Goal: Information Seeking & Learning: Learn about a topic

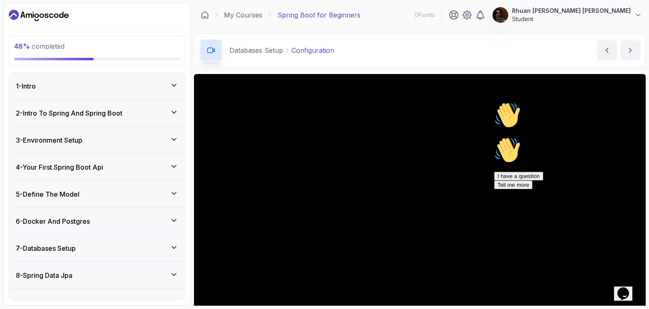
scroll to position [42, 0]
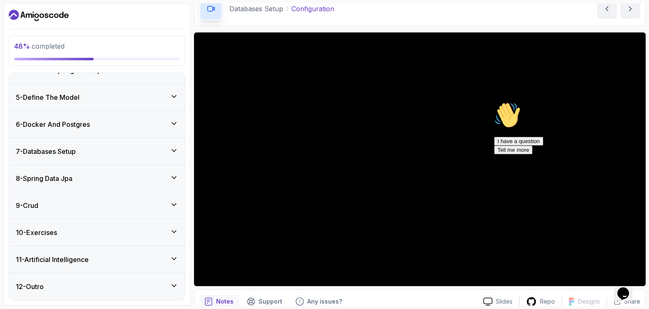
click at [627, 102] on div "Chat attention grabber" at bounding box center [569, 102] width 150 height 0
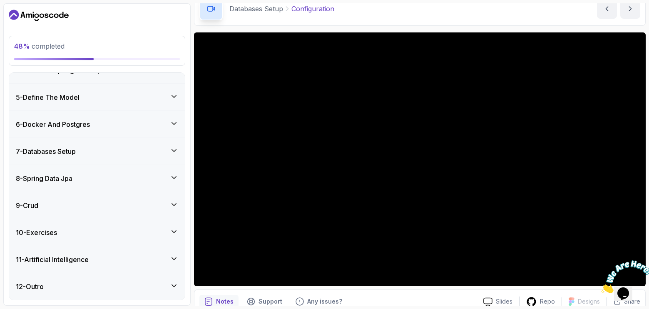
click at [600, 287] on icon "Close" at bounding box center [600, 290] width 0 height 7
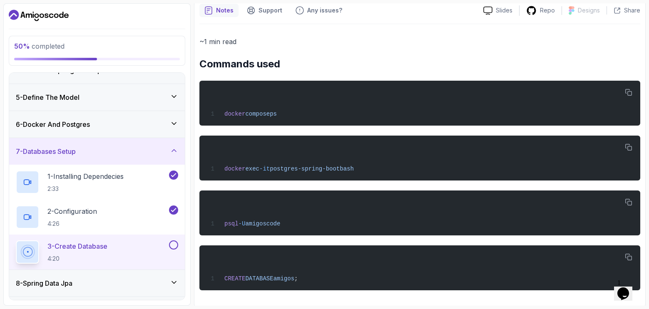
scroll to position [55, 0]
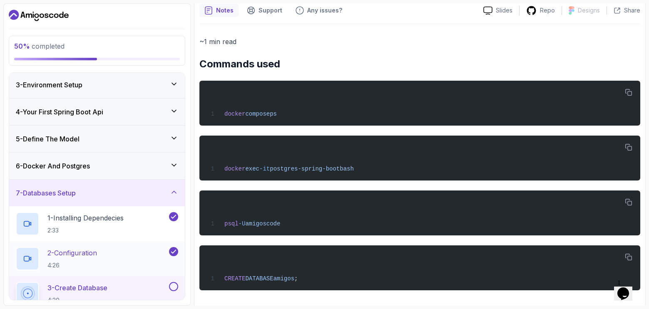
click at [106, 260] on div "2 - Configuration 4:26" at bounding box center [91, 258] width 151 height 23
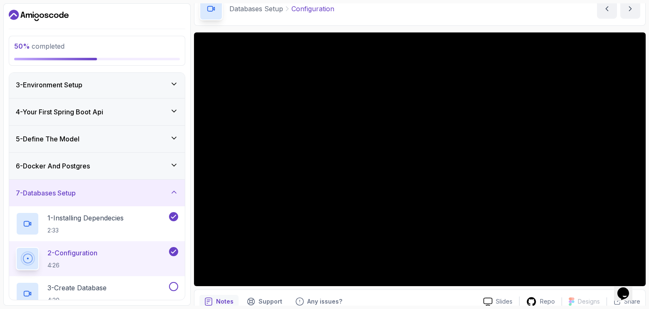
scroll to position [291, 0]
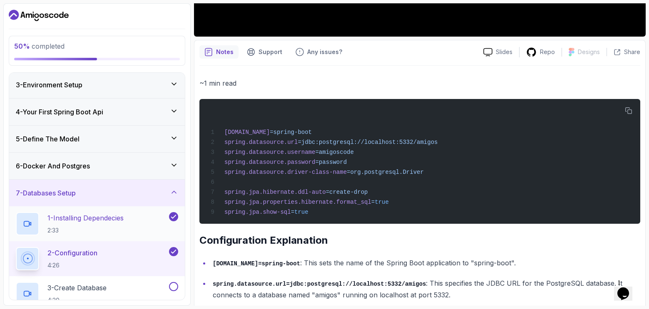
click at [97, 229] on p "2:33" at bounding box center [85, 230] width 76 height 8
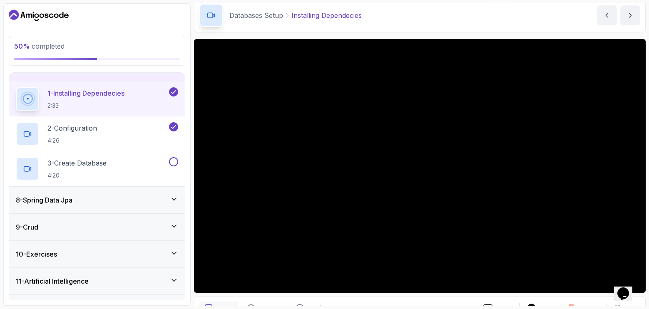
scroll to position [32, 0]
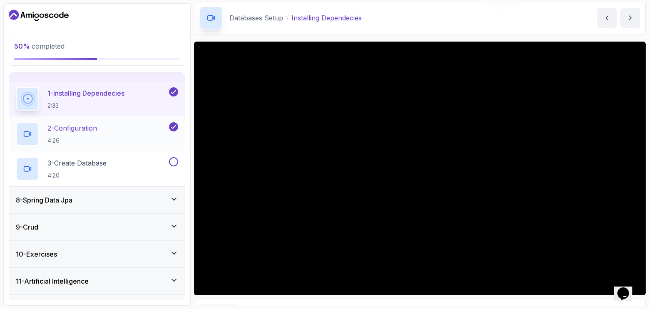
click at [118, 142] on div "2 - Configuration 4:26" at bounding box center [91, 133] width 151 height 23
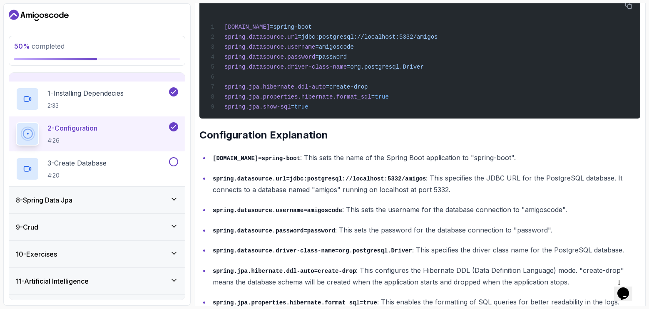
scroll to position [448, 0]
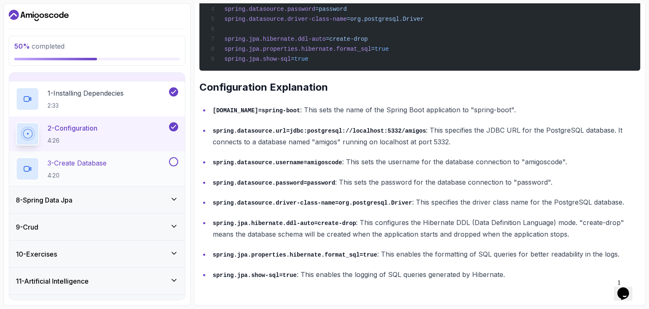
click at [104, 156] on div "3 - Create Database 4:20" at bounding box center [97, 168] width 176 height 35
click at [107, 165] on p "3 - Create Database" at bounding box center [76, 163] width 59 height 10
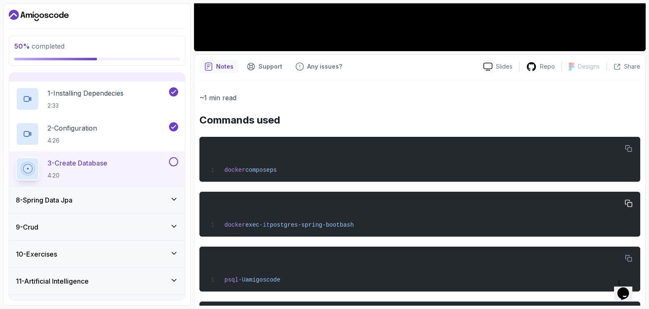
scroll to position [291, 0]
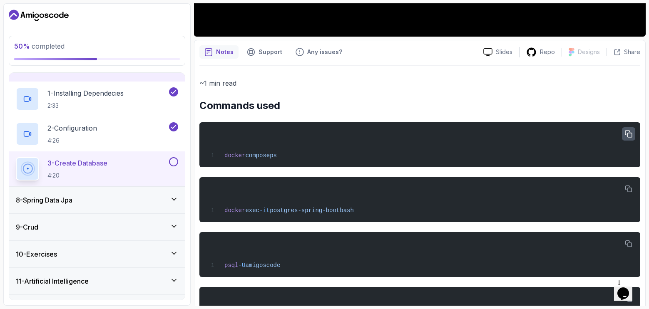
click at [626, 135] on icon "button" at bounding box center [627, 134] width 7 height 7
click at [628, 185] on button "button" at bounding box center [628, 188] width 13 height 13
click at [628, 246] on icon "button" at bounding box center [627, 243] width 7 height 7
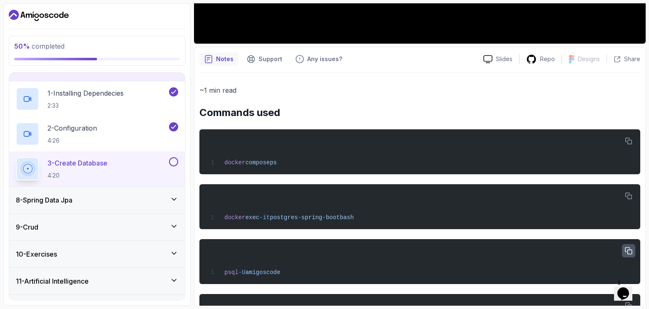
scroll to position [336, 0]
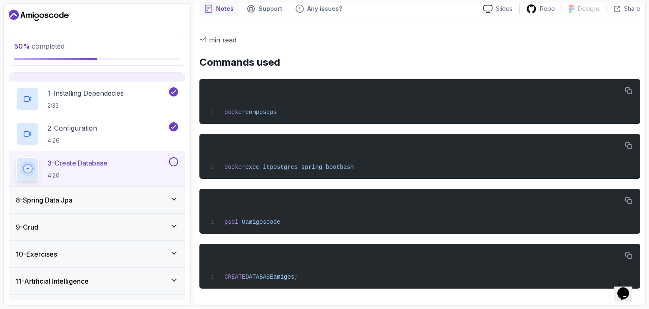
drag, startPoint x: 629, startPoint y: 198, endPoint x: 526, endPoint y: 219, distance: 104.8
click at [629, 198] on icon "button" at bounding box center [628, 201] width 6 height 6
drag, startPoint x: 634, startPoint y: 203, endPoint x: 515, endPoint y: 200, distance: 119.0
click at [634, 203] on button "button" at bounding box center [628, 200] width 13 height 13
click at [628, 255] on icon "button" at bounding box center [627, 255] width 7 height 7
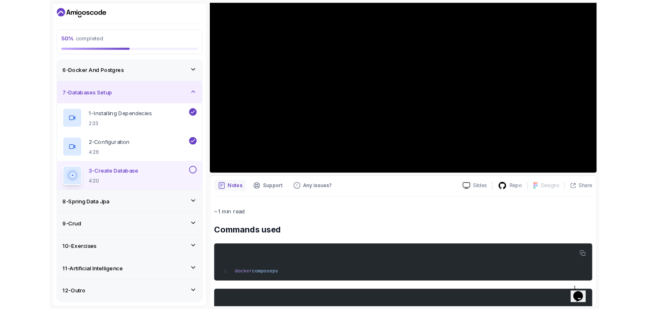
scroll to position [136, 0]
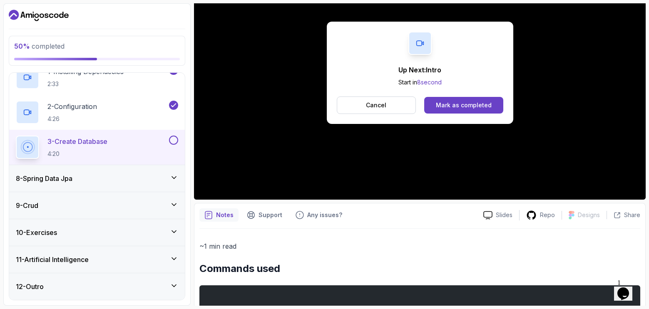
click at [90, 166] on div "8 - Spring Data Jpa" at bounding box center [97, 178] width 176 height 27
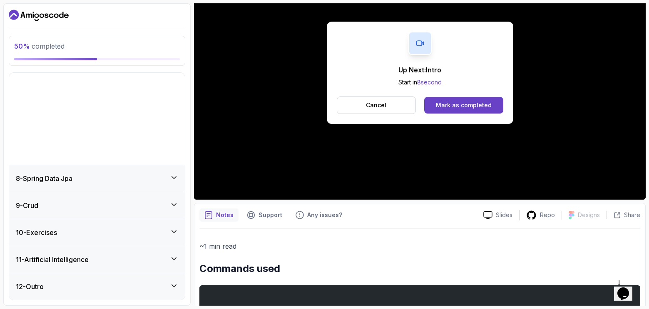
scroll to position [97, 0]
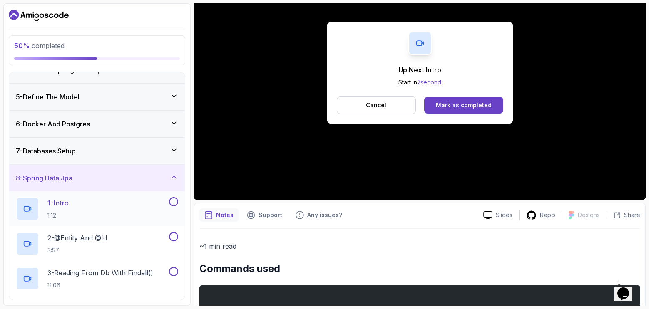
click at [111, 206] on div "1 - Intro 1:12" at bounding box center [91, 208] width 151 height 23
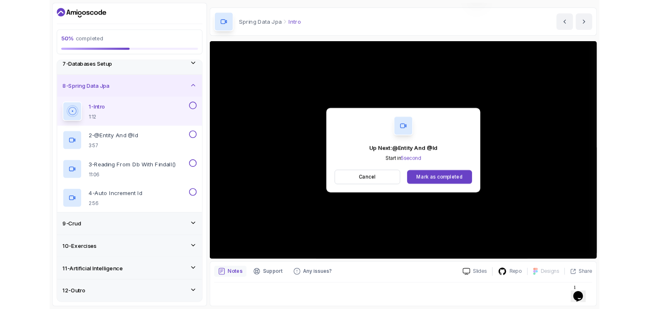
scroll to position [80, 0]
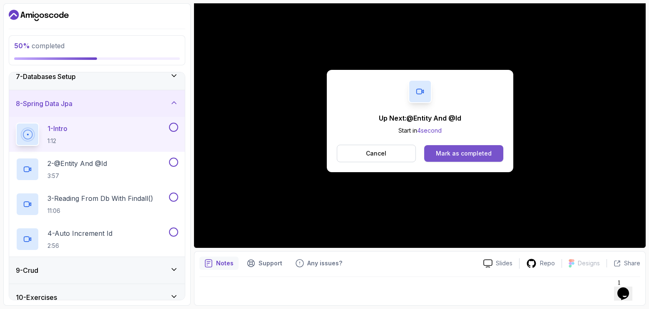
click at [469, 154] on div "Mark as completed" at bounding box center [464, 153] width 56 height 8
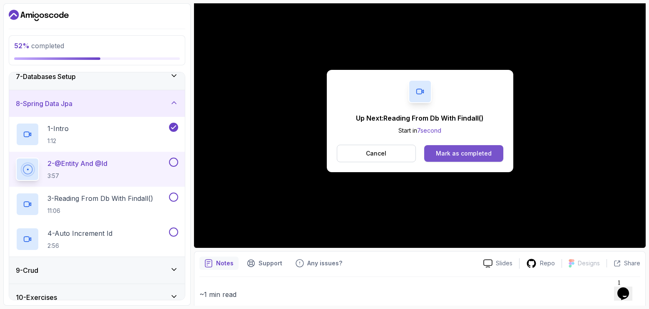
click at [450, 153] on div "Mark as completed" at bounding box center [464, 153] width 56 height 8
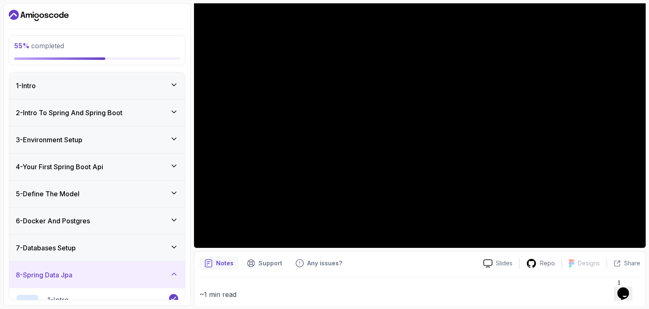
click at [50, 147] on div "3 - Environment Setup" at bounding box center [97, 139] width 176 height 27
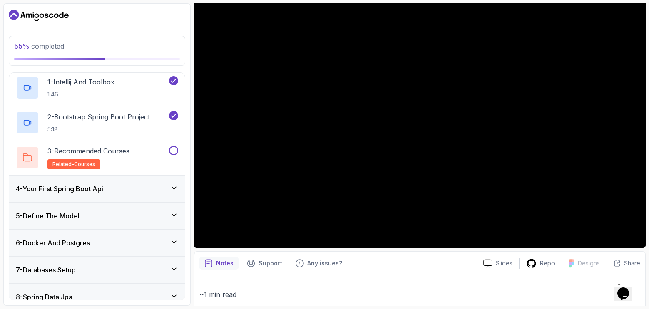
click at [53, 190] on h3 "4 - Your First Spring Boot Api" at bounding box center [59, 189] width 87 height 10
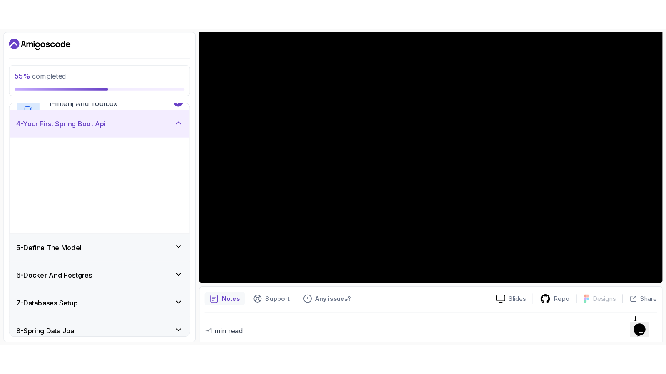
scroll to position [82, 0]
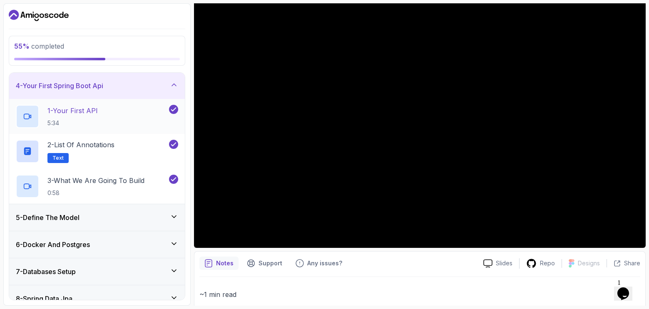
click at [92, 112] on p "1 - Your First API" at bounding box center [72, 111] width 50 height 10
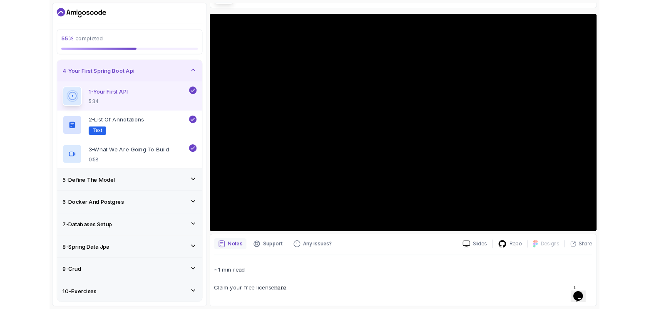
scroll to position [80, 0]
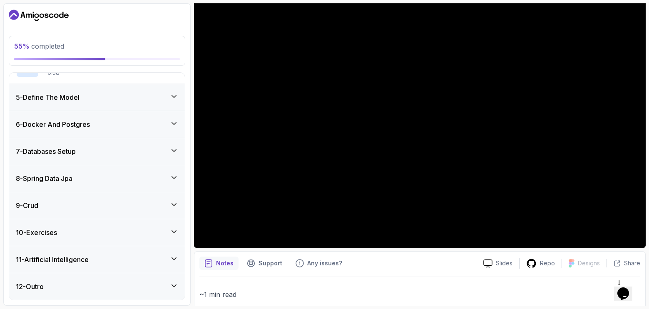
click at [60, 155] on h3 "7 - Databases Setup" at bounding box center [46, 151] width 60 height 10
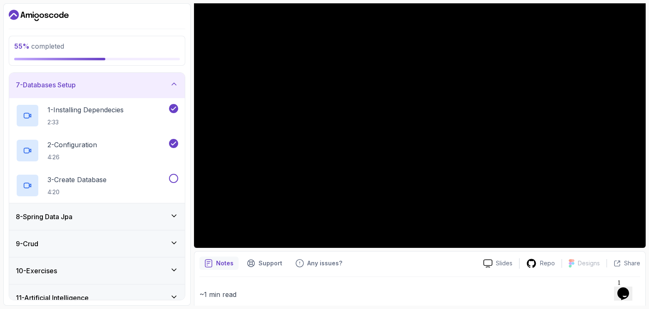
scroll to position [180, 0]
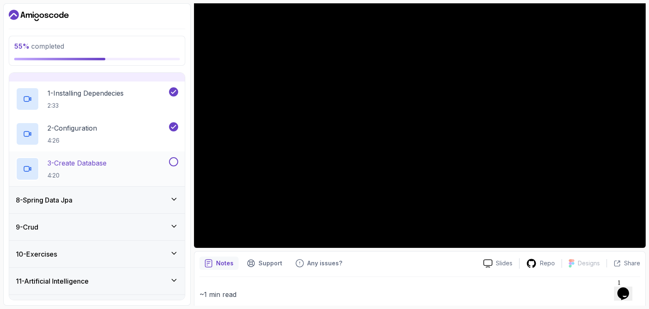
click at [71, 169] on h2 "3 - Create Database 4:20" at bounding box center [76, 169] width 59 height 22
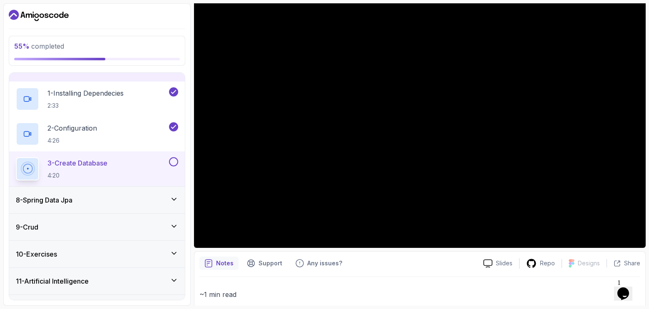
click at [174, 164] on button at bounding box center [173, 161] width 9 height 9
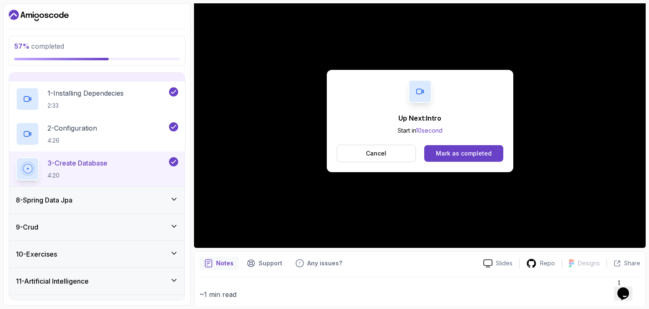
click at [170, 201] on icon at bounding box center [174, 199] width 8 height 8
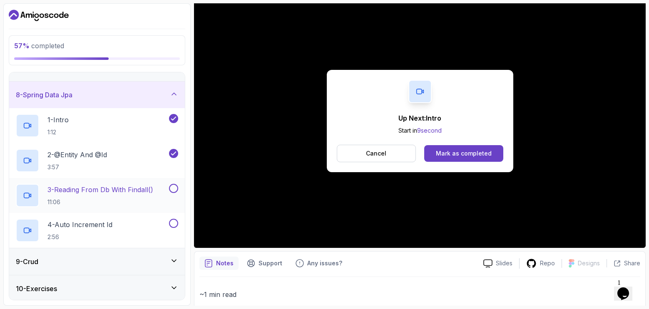
click at [116, 191] on p "3 - Reading From Db With Findall()" at bounding box center [100, 190] width 106 height 10
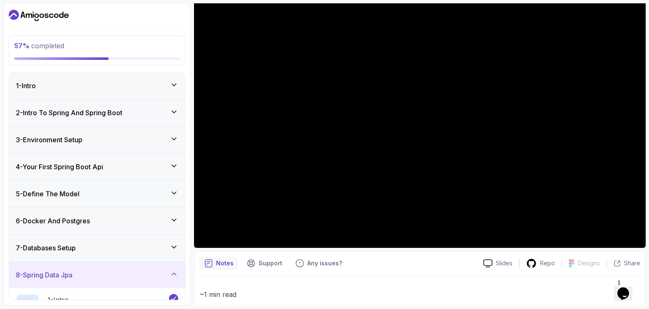
click at [80, 154] on div "4 - Your First Spring Boot Api" at bounding box center [97, 167] width 176 height 27
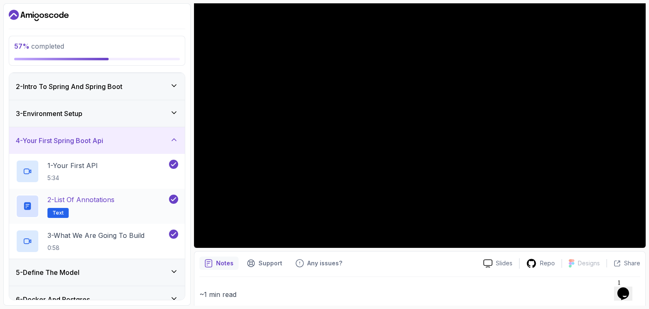
scroll to position [42, 0]
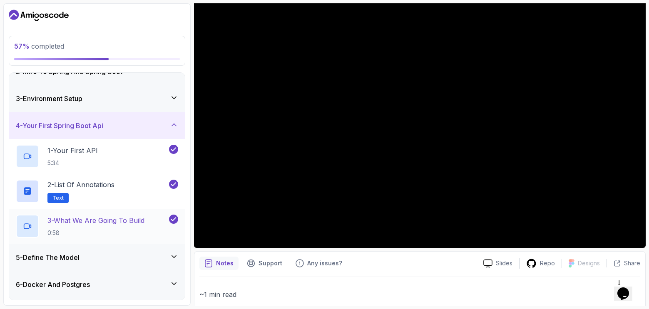
click at [123, 232] on p "0:58" at bounding box center [95, 233] width 97 height 8
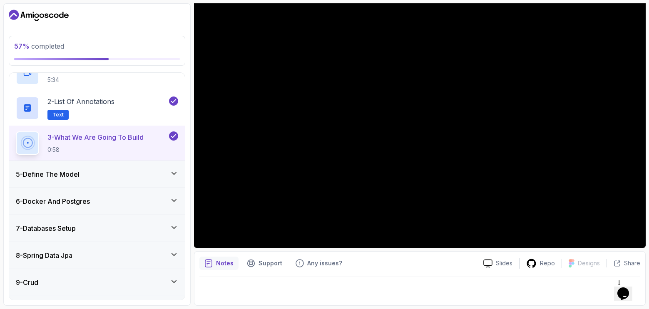
click at [68, 199] on h3 "6 - Docker And Postgres" at bounding box center [53, 201] width 74 height 10
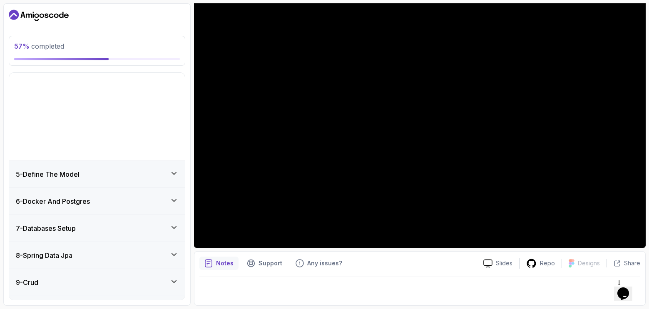
scroll to position [97, 0]
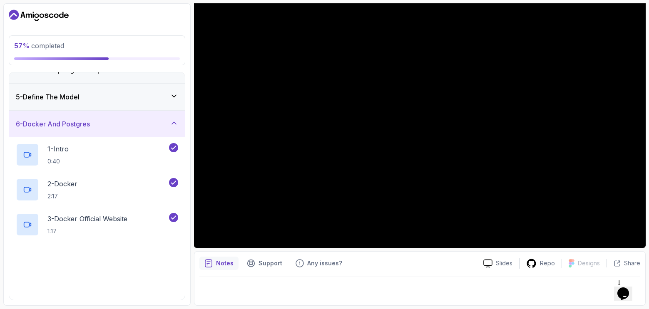
click at [83, 104] on div "5 - Define The Model" at bounding box center [97, 97] width 176 height 27
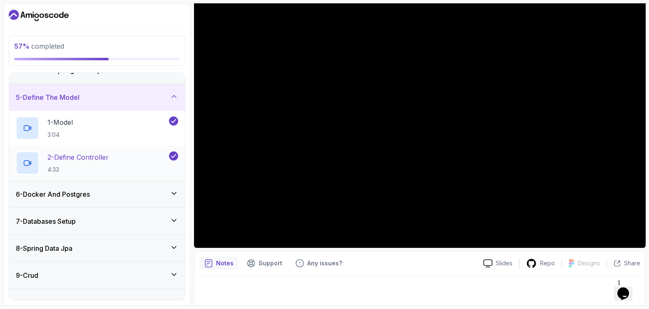
click at [99, 160] on p "2 - Define Controller" at bounding box center [77, 157] width 61 height 10
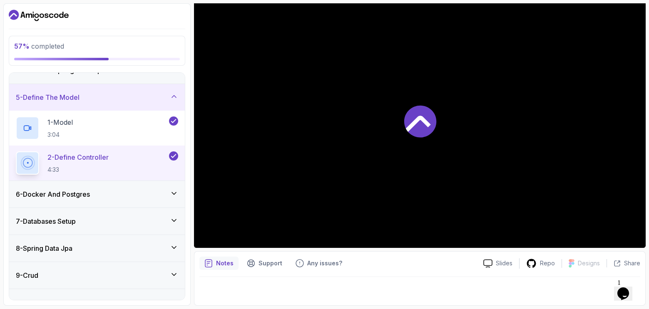
click at [104, 195] on div "6 - Docker And Postgres" at bounding box center [97, 194] width 162 height 10
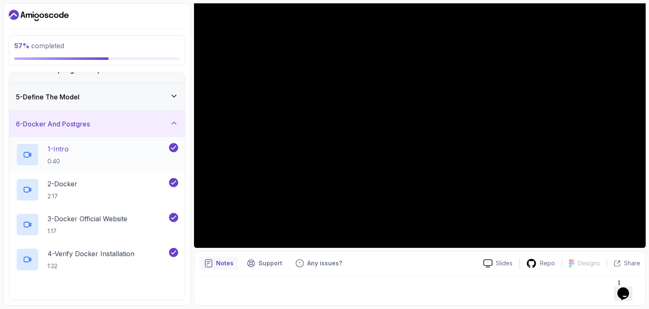
click at [87, 158] on div "1 - Intro 0:40" at bounding box center [91, 154] width 151 height 23
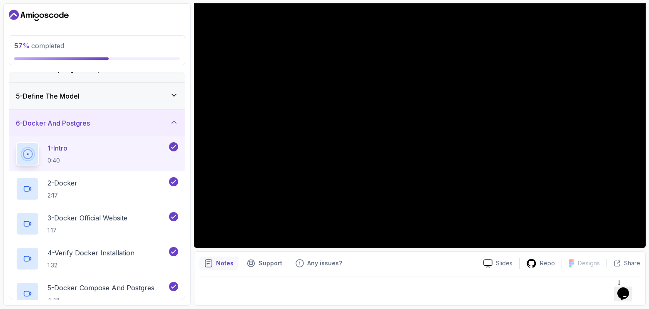
scroll to position [97, 0]
click at [118, 196] on div "2 - Docker 2:17" at bounding box center [91, 189] width 151 height 23
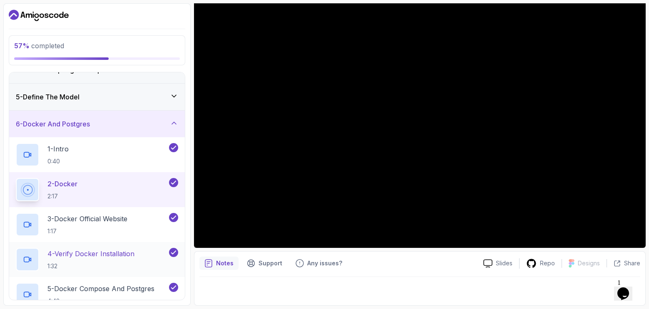
click at [117, 261] on h2 "4 - Verify Docker Installation 1:32" at bounding box center [90, 260] width 87 height 22
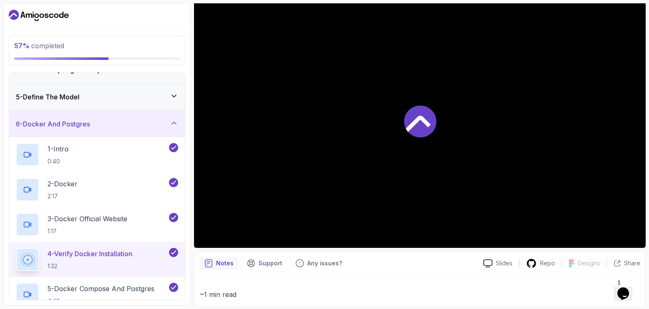
scroll to position [222, 0]
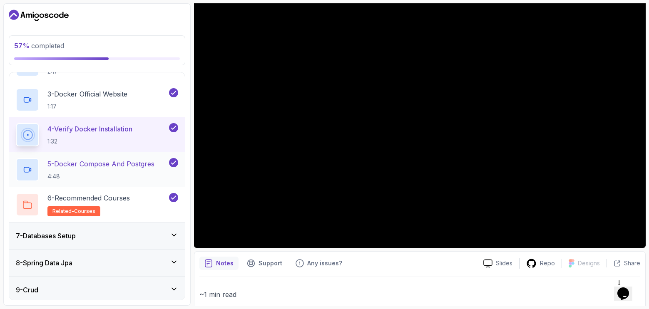
click at [116, 171] on h2 "5 - Docker Compose And Postgres 4:48" at bounding box center [100, 170] width 107 height 22
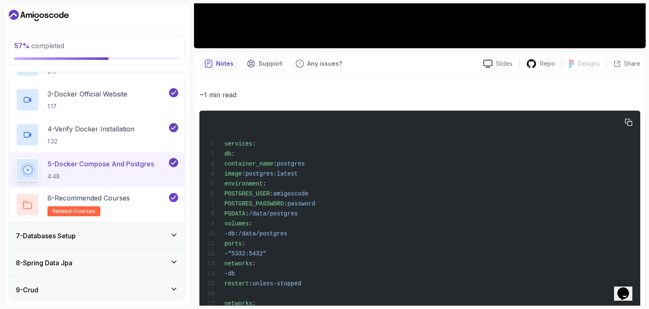
scroll to position [282, 0]
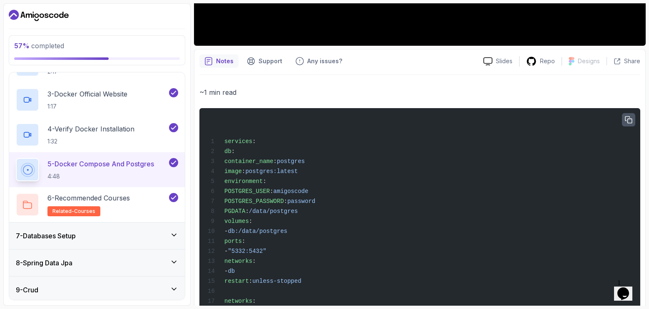
click at [627, 119] on icon "button" at bounding box center [628, 119] width 7 height 7
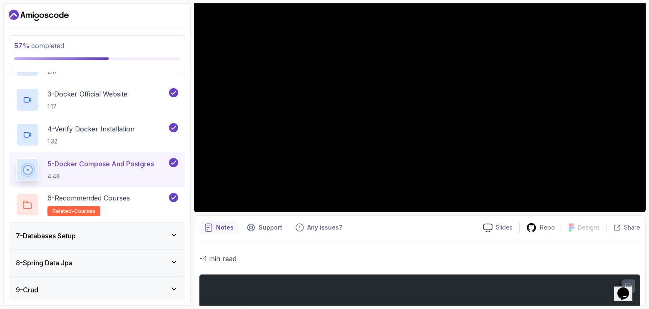
scroll to position [32, 0]
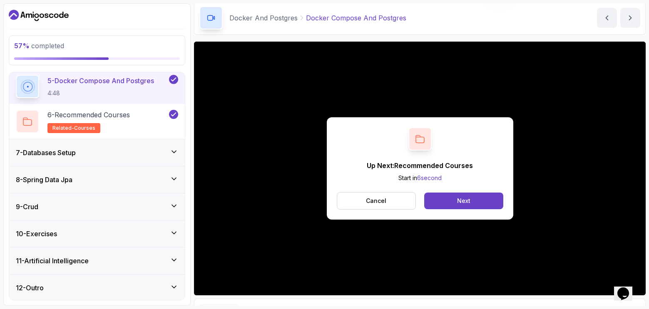
click at [63, 152] on h3 "7 - Databases Setup" at bounding box center [46, 153] width 60 height 10
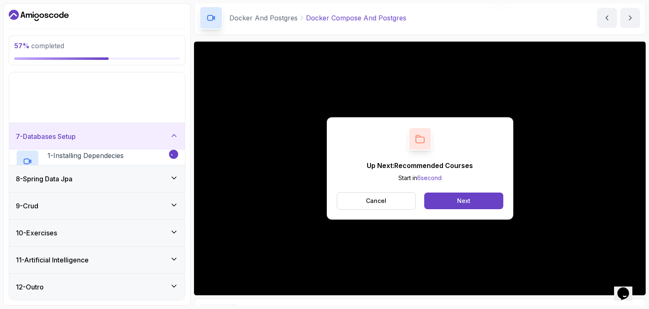
scroll to position [97, 0]
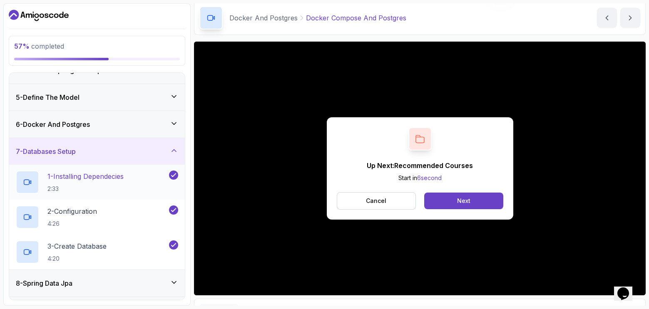
click at [109, 186] on p "2:33" at bounding box center [85, 189] width 76 height 8
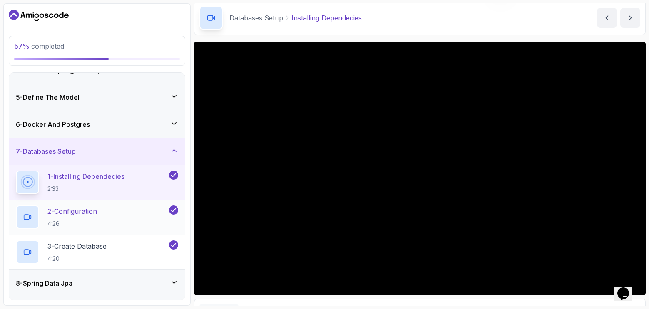
click at [97, 208] on p "2 - Configuration" at bounding box center [72, 211] width 50 height 10
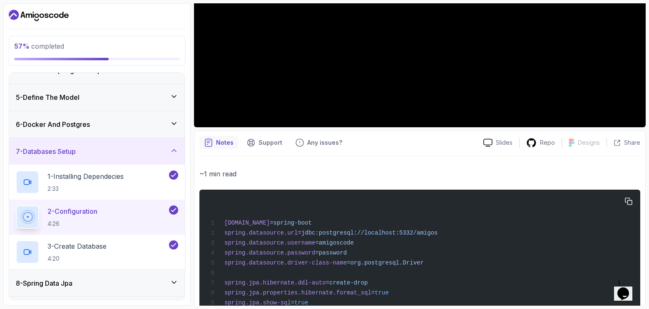
scroll to position [282, 0]
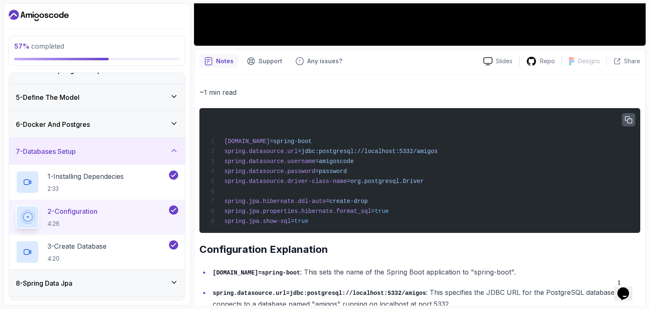
click at [626, 116] on button "button" at bounding box center [628, 119] width 13 height 13
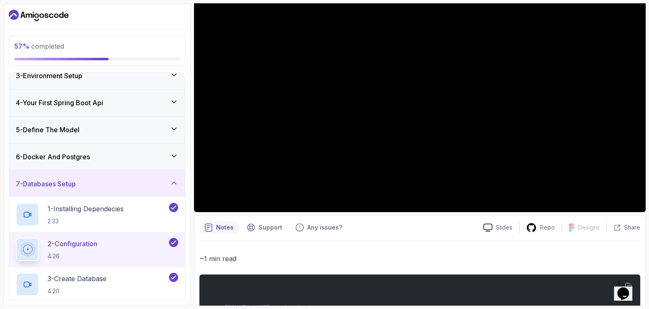
scroll to position [125, 0]
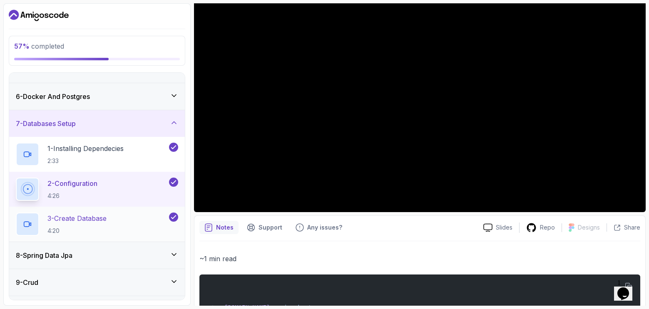
click at [112, 223] on div "3 - Create Database 4:20" at bounding box center [91, 224] width 151 height 23
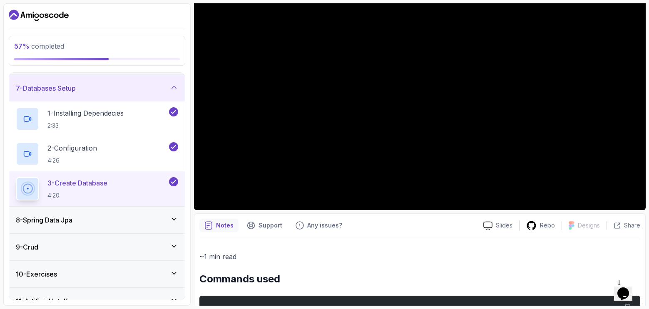
scroll to position [83, 0]
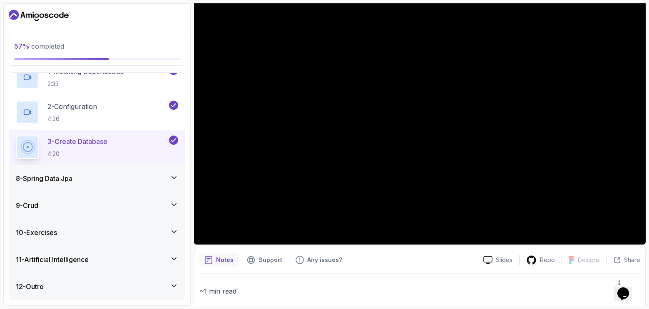
click at [82, 184] on div "8 - Spring Data Jpa" at bounding box center [97, 178] width 176 height 27
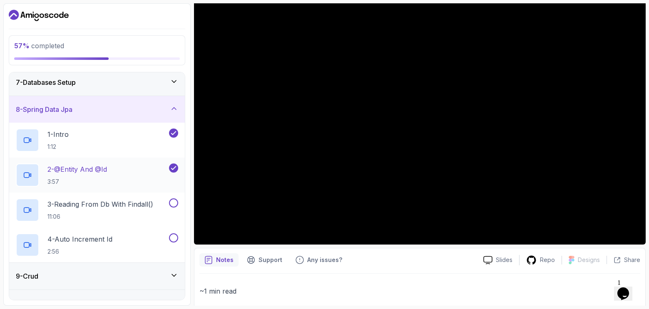
scroll to position [180, 0]
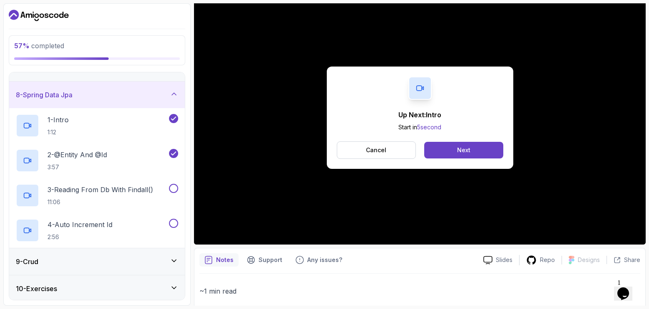
click at [595, 114] on div "Up Next: Intro Start in 5 second Cancel Next" at bounding box center [419, 118] width 451 height 254
click at [446, 149] on button "Next" at bounding box center [463, 150] width 79 height 17
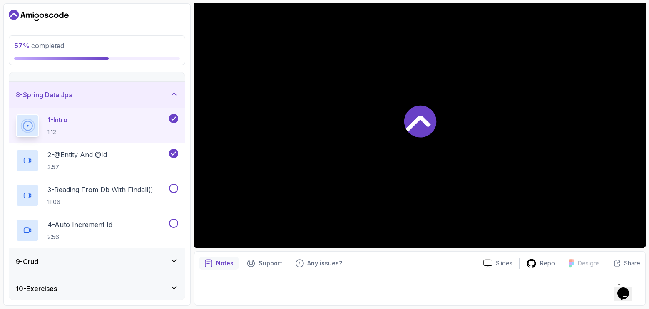
scroll to position [80, 0]
click at [107, 164] on p "3:57" at bounding box center [76, 167] width 59 height 8
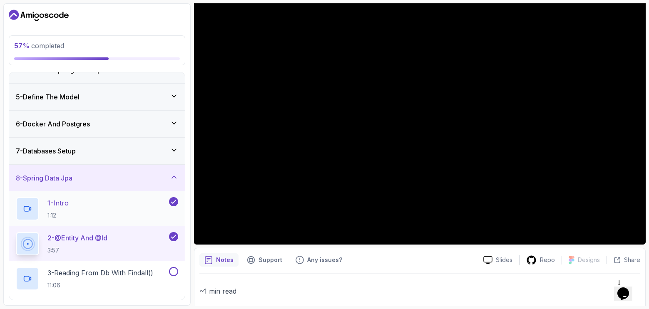
scroll to position [139, 0]
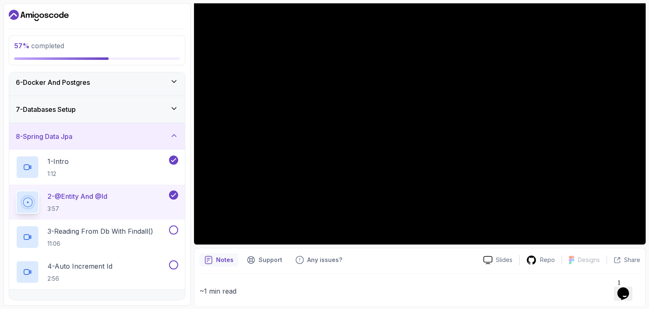
click at [102, 113] on div "7 - Databases Setup" at bounding box center [97, 109] width 162 height 10
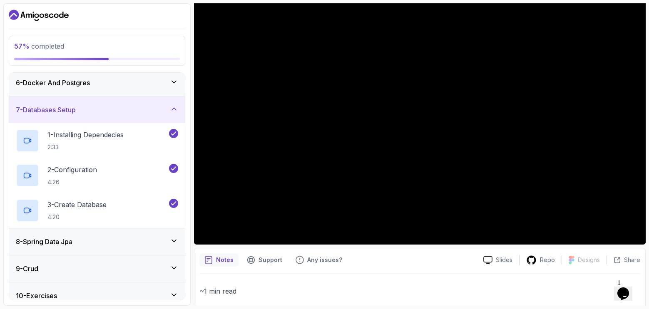
click at [102, 113] on div "7 - Databases Setup" at bounding box center [97, 110] width 162 height 10
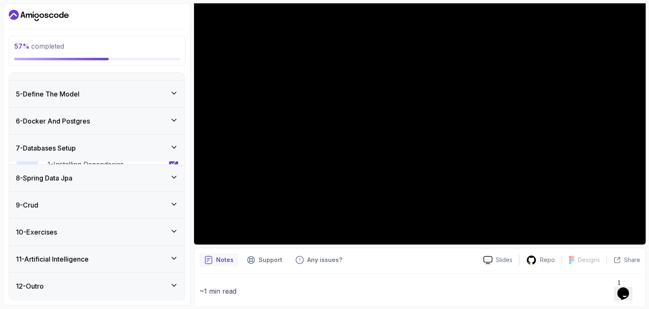
scroll to position [97, 0]
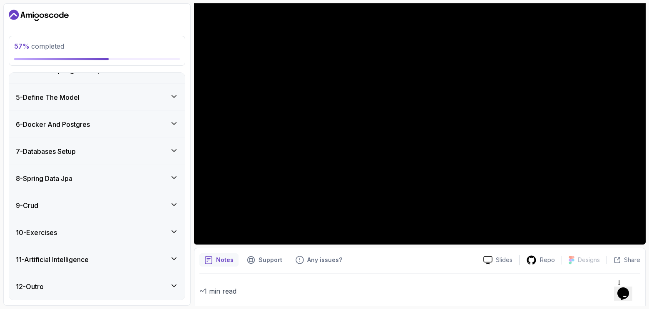
click at [92, 181] on div "8 - Spring Data Jpa" at bounding box center [97, 178] width 162 height 10
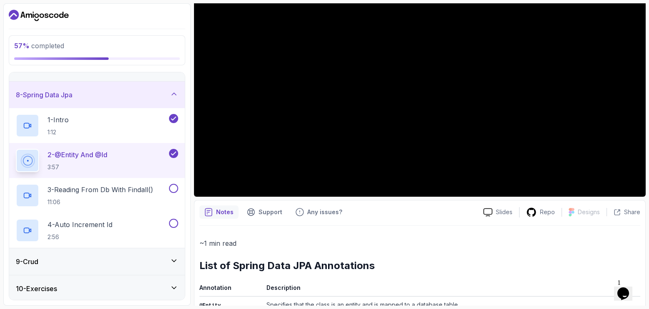
scroll to position [83, 0]
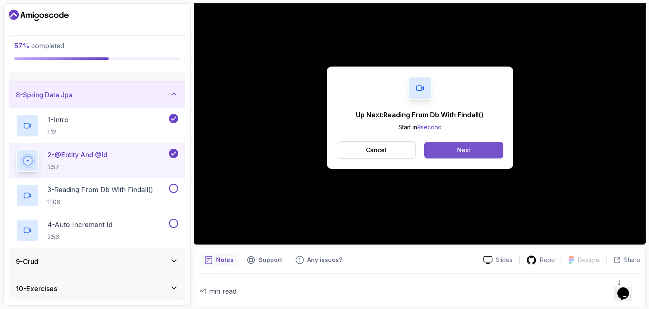
click at [472, 153] on button "Next" at bounding box center [463, 150] width 79 height 17
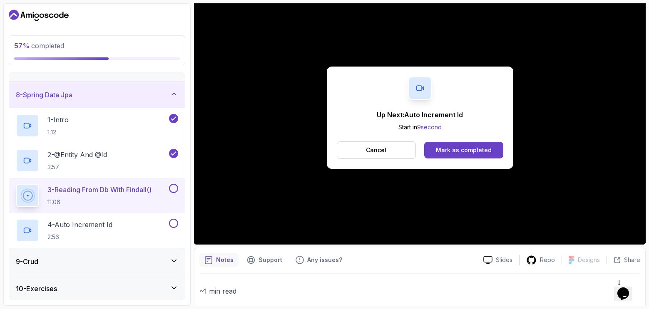
click at [600, 152] on div "Up Next: Auto Increment Id Start in 9 second Cancel Mark as completed" at bounding box center [419, 118] width 451 height 254
click at [93, 172] on div "2 - @Entity And @Id 3:57" at bounding box center [91, 160] width 151 height 23
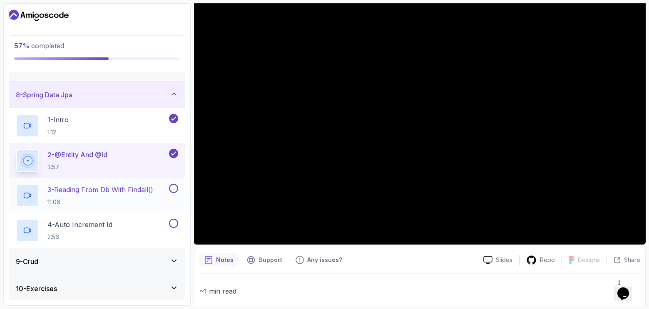
click at [124, 201] on p "11:06" at bounding box center [100, 202] width 106 height 8
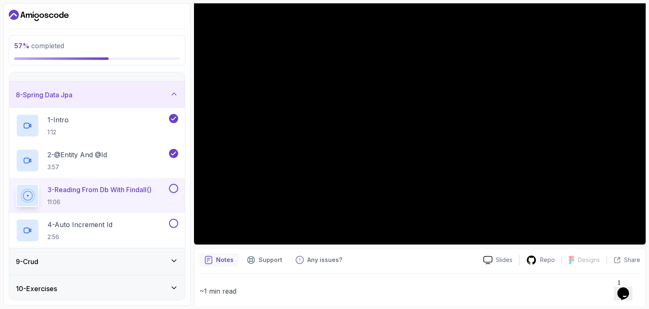
click at [173, 190] on button at bounding box center [173, 188] width 9 height 9
click at [93, 220] on p "4 - Auto Increment Id" at bounding box center [79, 225] width 65 height 10
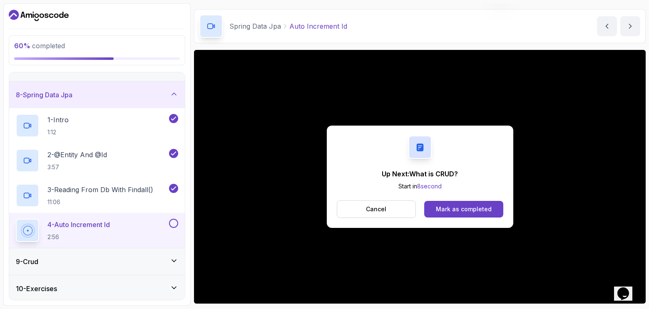
scroll to position [80, 0]
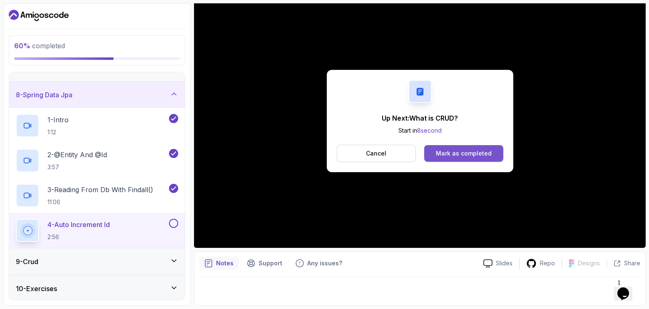
click at [488, 156] on div "Mark as completed" at bounding box center [464, 153] width 56 height 8
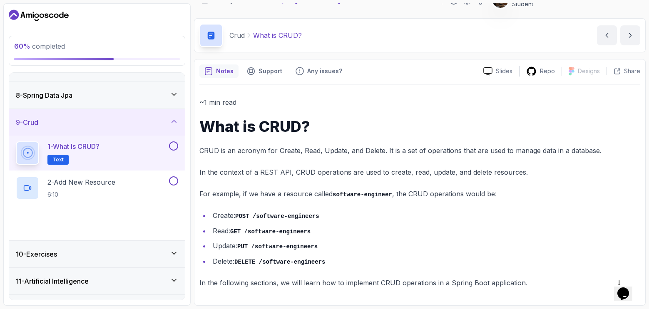
scroll to position [15, 0]
drag, startPoint x: 225, startPoint y: 218, endPoint x: 282, endPoint y: 216, distance: 56.2
click at [282, 216] on li "Create: POST /software-engineers" at bounding box center [425, 216] width 430 height 12
click at [316, 227] on li "Read: GET /software-engineers" at bounding box center [425, 231] width 430 height 12
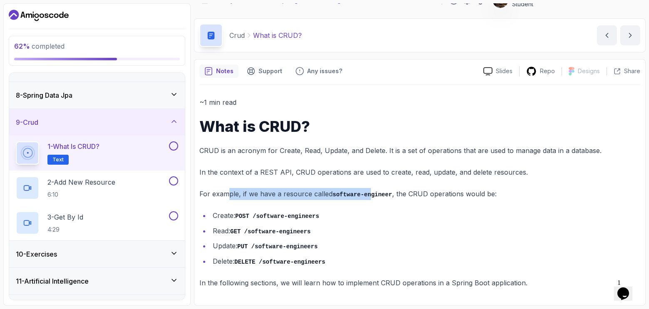
drag, startPoint x: 233, startPoint y: 196, endPoint x: 367, endPoint y: 196, distance: 133.1
click at [367, 196] on p "For example, if we have a resource called software-engineer , the CRUD operatio…" at bounding box center [419, 194] width 441 height 12
click at [399, 223] on ul "Create: POST /software-engineers Read: GET /software-engineers Update: PUT /sof…" at bounding box center [419, 238] width 441 height 57
click at [243, 235] on li "Read: GET /software-engineers" at bounding box center [425, 231] width 430 height 12
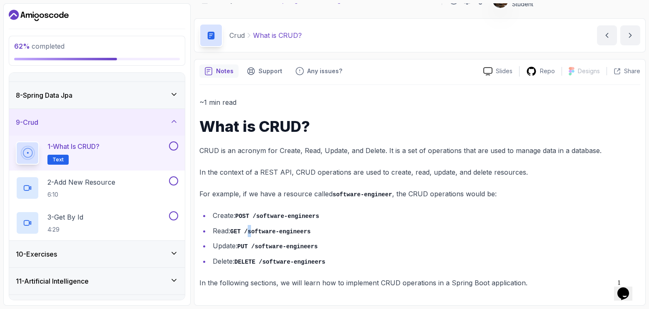
click at [250, 235] on li "Read: GET /software-engineers" at bounding box center [425, 231] width 430 height 12
click at [243, 245] on code "PUT /software-engineers" at bounding box center [277, 246] width 80 height 7
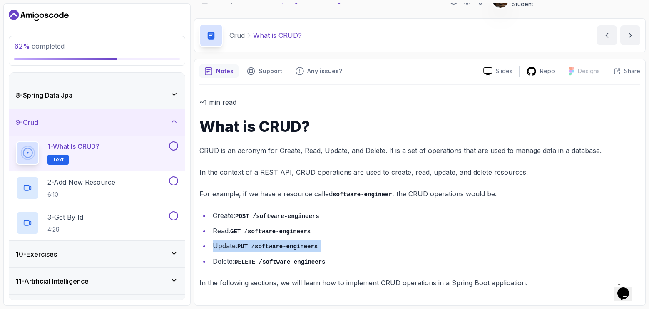
click at [243, 245] on code "PUT /software-engineers" at bounding box center [277, 246] width 80 height 7
click at [253, 263] on code "DELETE /software-engineers" at bounding box center [279, 262] width 91 height 7
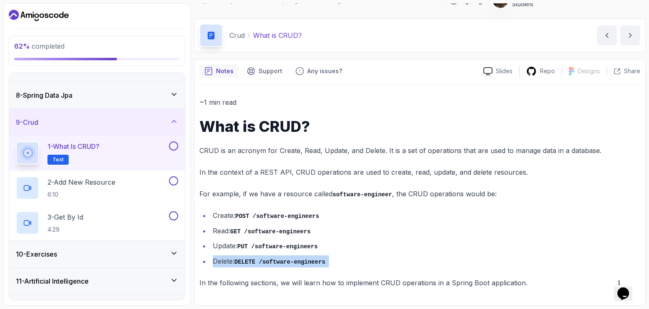
click at [253, 263] on code "DELETE /software-engineers" at bounding box center [279, 262] width 91 height 7
click at [174, 148] on button at bounding box center [173, 145] width 9 height 9
click at [120, 189] on div "2 - Add New Resource 6:10" at bounding box center [91, 187] width 151 height 23
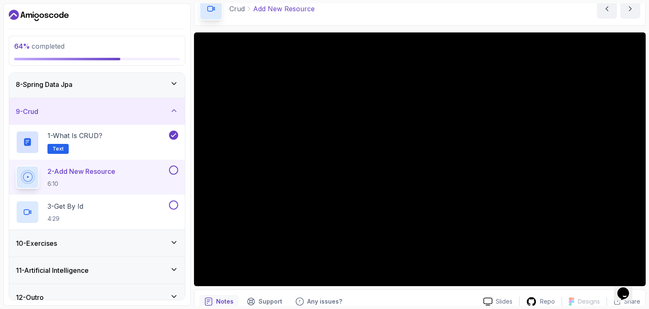
scroll to position [202, 0]
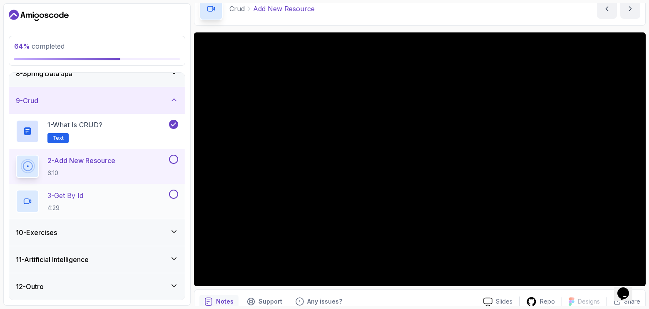
click at [167, 215] on div "3 - Get By Id 4:29" at bounding box center [97, 201] width 176 height 35
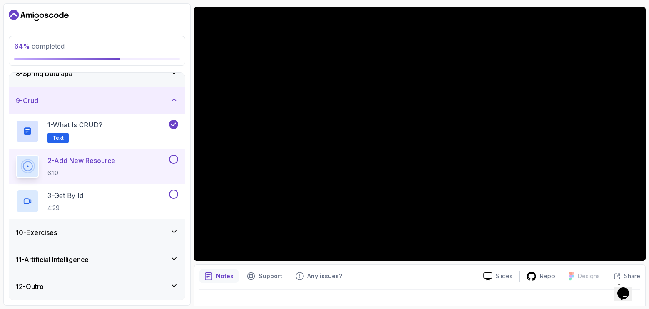
scroll to position [80, 0]
